Goal: Information Seeking & Learning: Learn about a topic

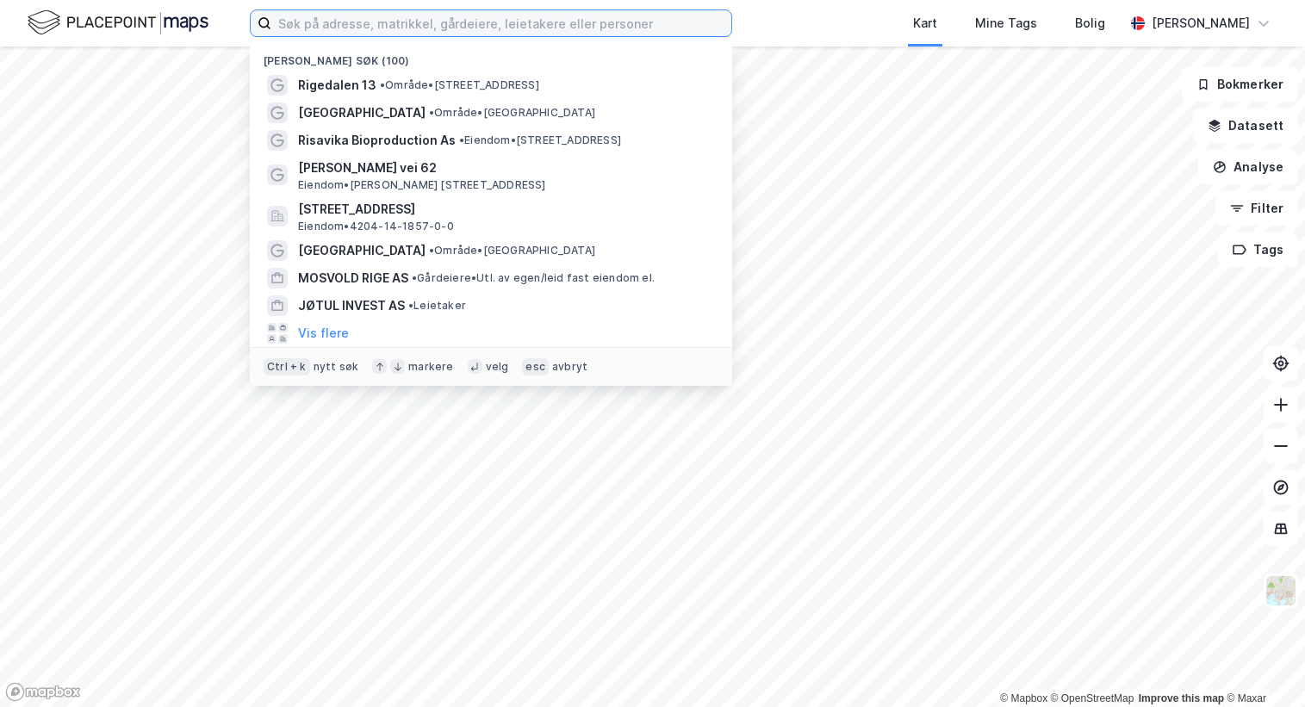
click at [302, 27] on input at bounding box center [501, 23] width 460 height 26
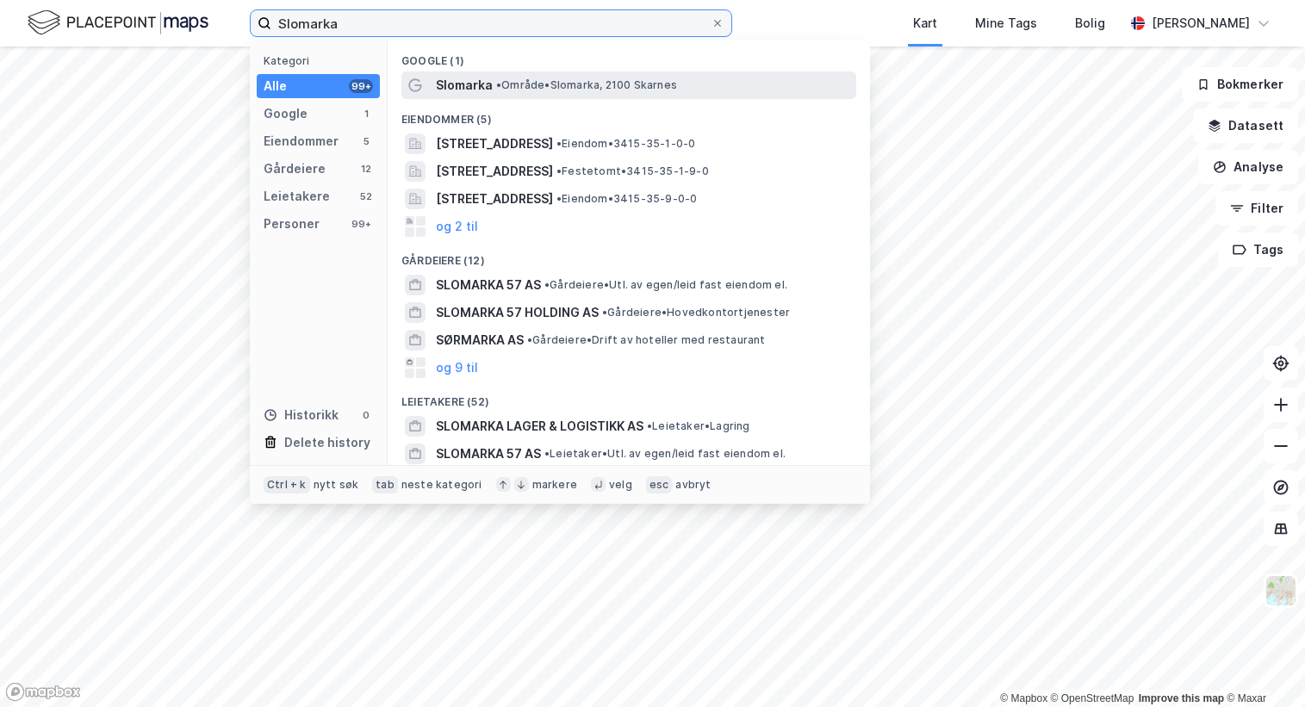
type input "Slomarka"
click at [514, 86] on span "• Område • Slomarka, 2100 Skarnes" at bounding box center [586, 85] width 181 height 14
